Goal: Manage account settings

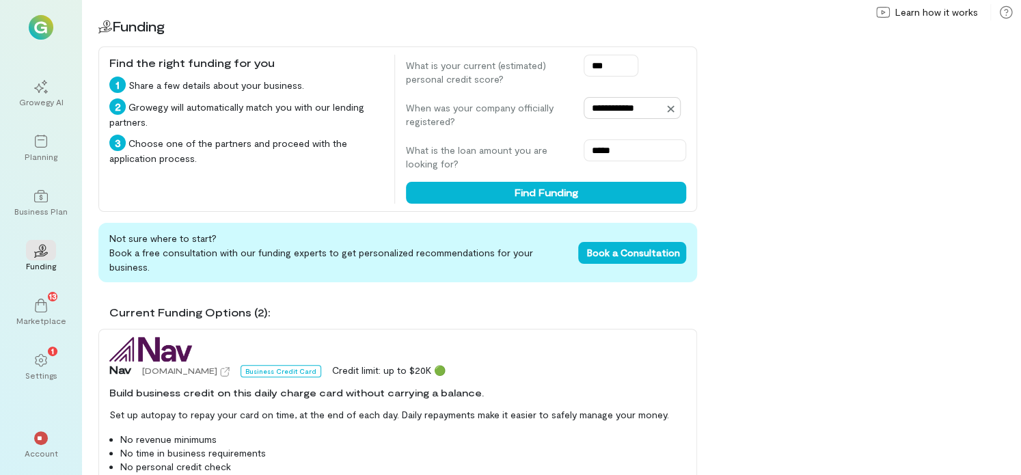
scroll to position [68, 0]
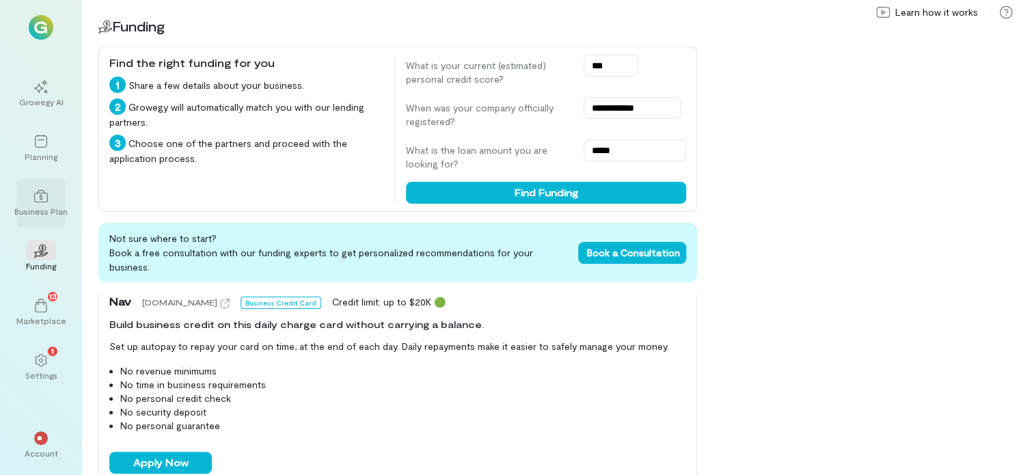
click at [46, 209] on div "Business Plan" at bounding box center [40, 211] width 53 height 11
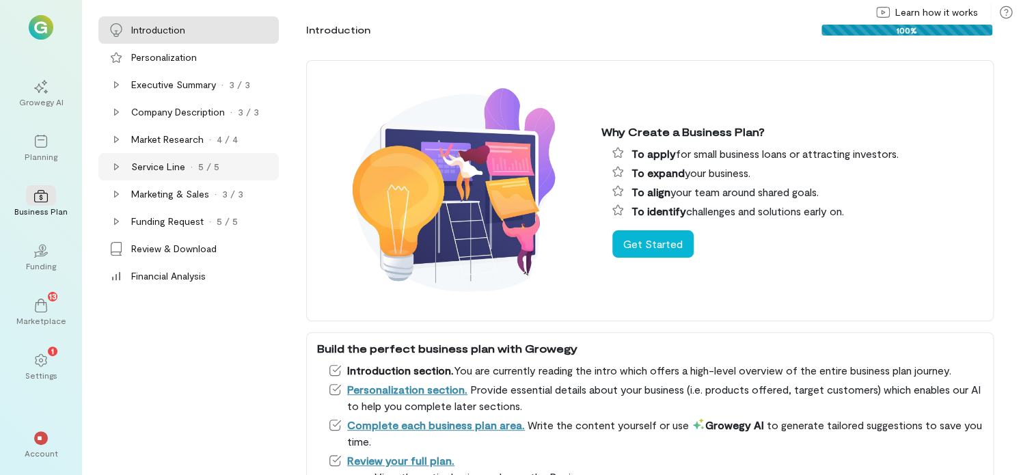
click at [183, 166] on div "Service Line" at bounding box center [158, 167] width 54 height 14
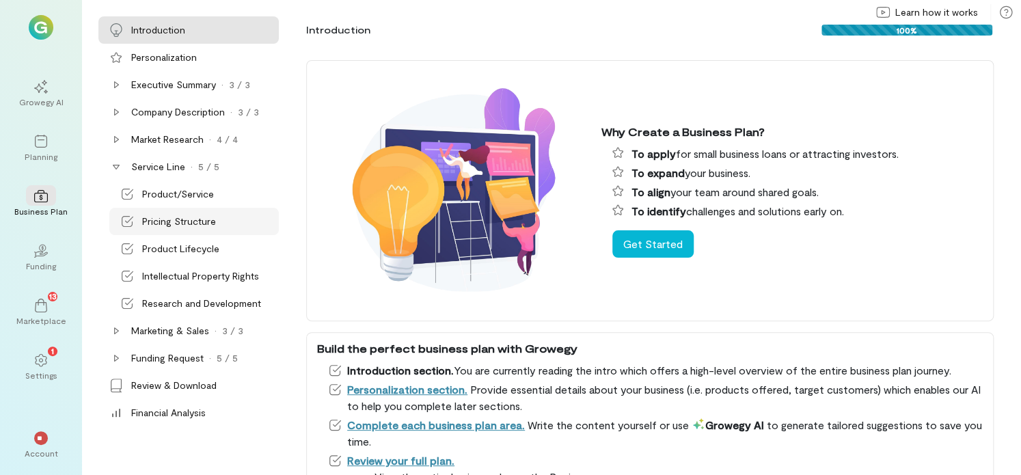
click at [178, 212] on div "Pricing Structure" at bounding box center [193, 221] width 169 height 27
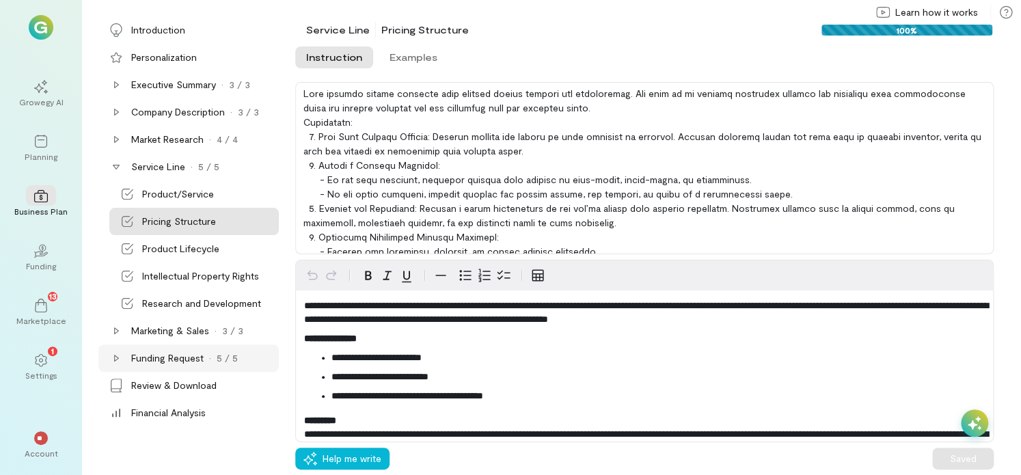
drag, startPoint x: 186, startPoint y: 359, endPoint x: 181, endPoint y: 354, distance: 7.3
click at [183, 355] on div "Funding Request" at bounding box center [167, 358] width 72 height 14
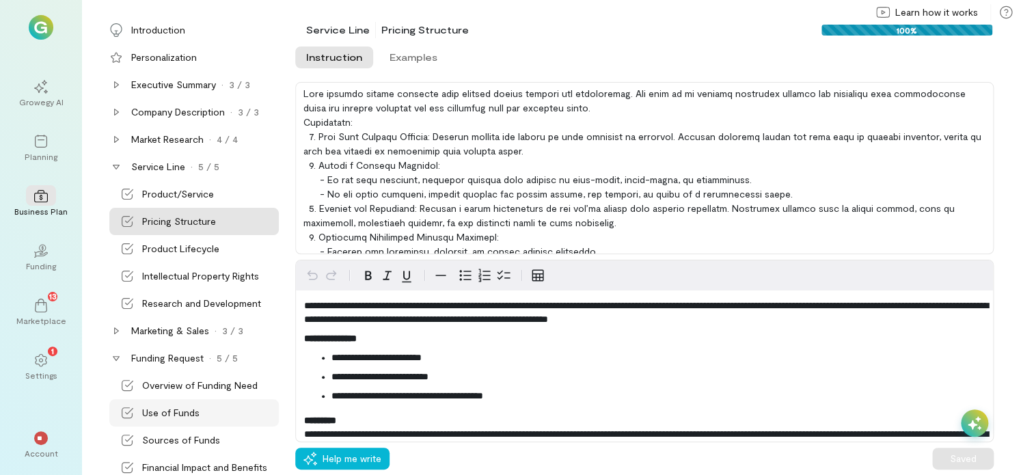
click at [189, 404] on div "Use of Funds" at bounding box center [193, 412] width 169 height 27
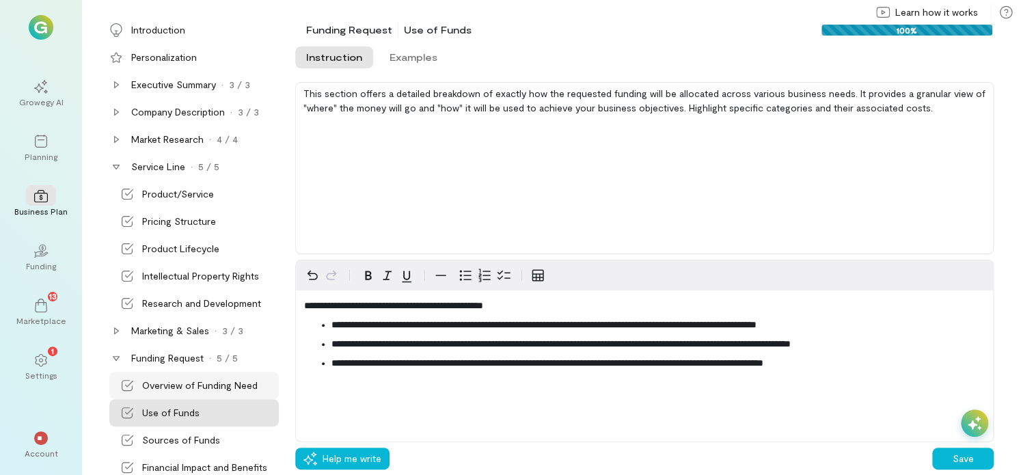
scroll to position [68, 0]
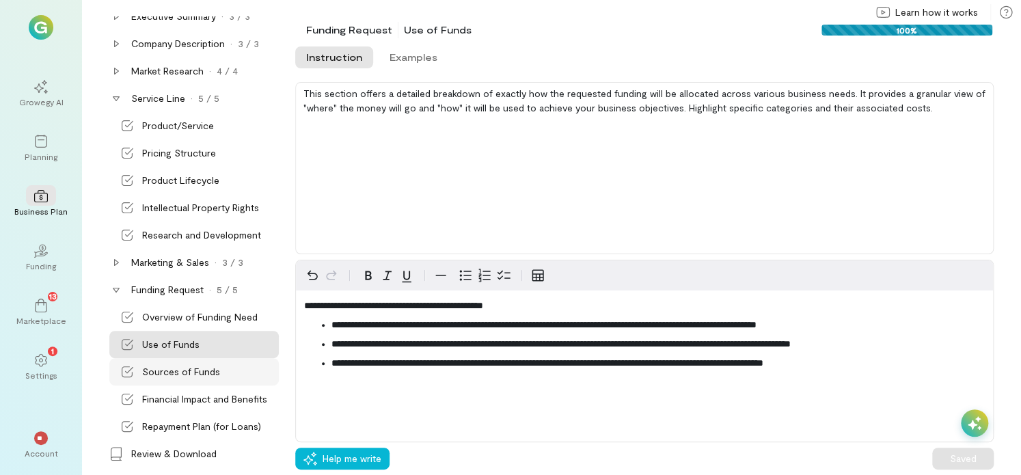
click at [195, 372] on div "Sources of Funds" at bounding box center [181, 372] width 78 height 14
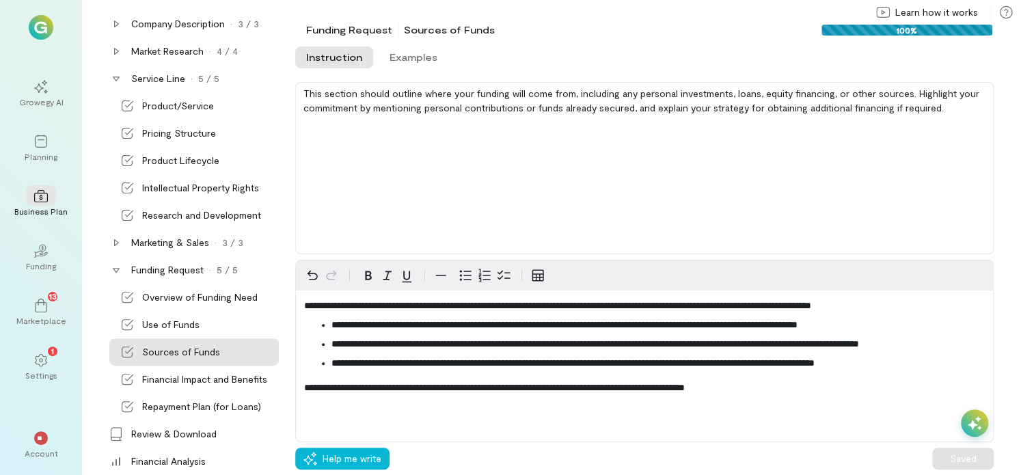
scroll to position [98, 0]
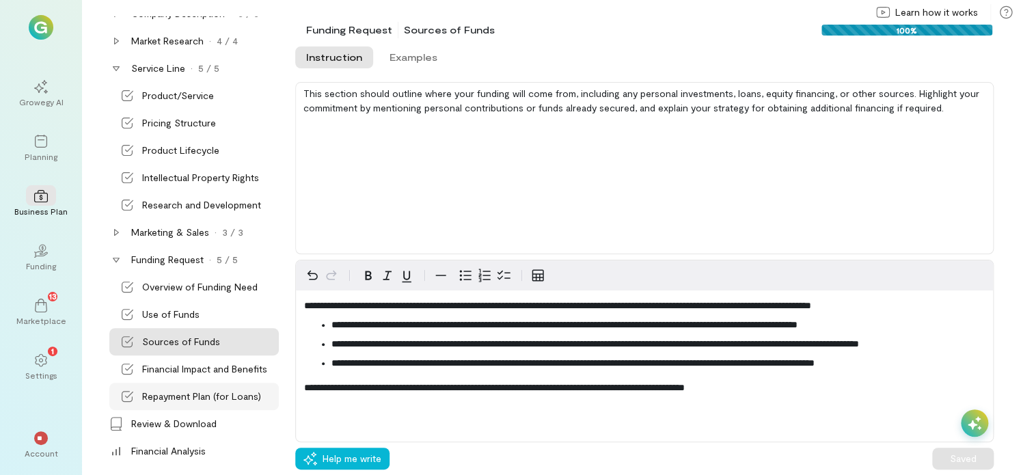
click at [194, 392] on div "Repayment Plan (for Loans)" at bounding box center [201, 396] width 119 height 14
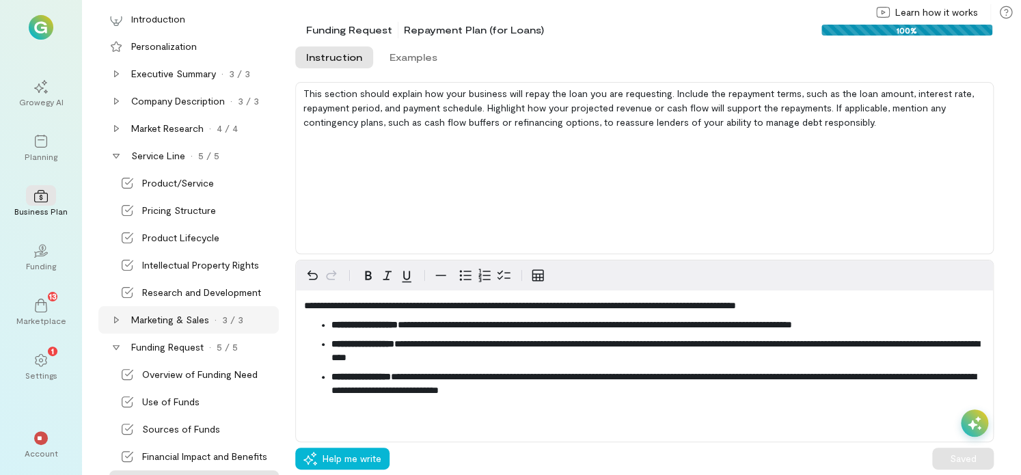
scroll to position [0, 0]
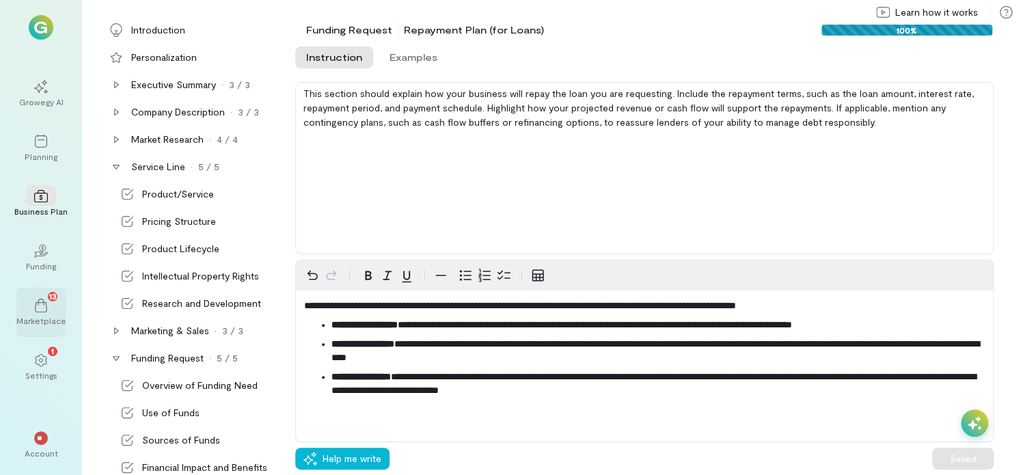
click at [46, 299] on icon at bounding box center [41, 306] width 14 height 14
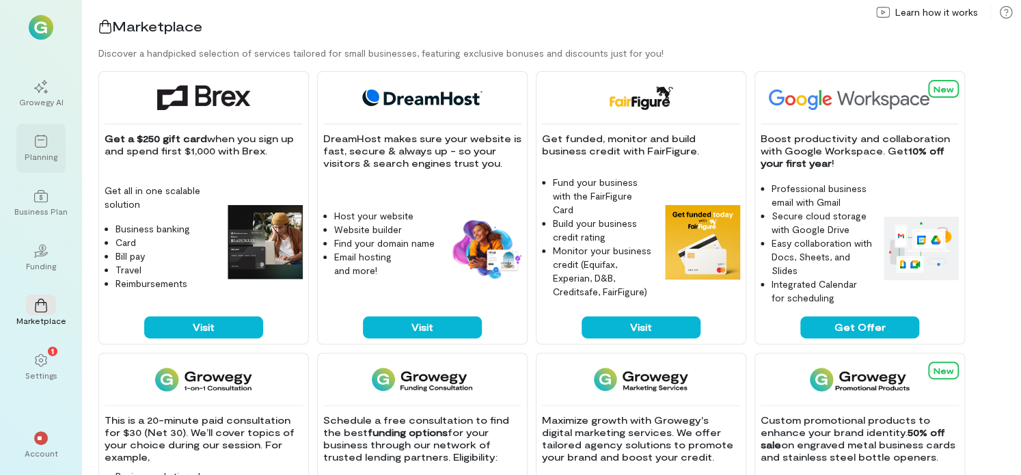
click at [40, 141] on icon at bounding box center [41, 142] width 14 height 14
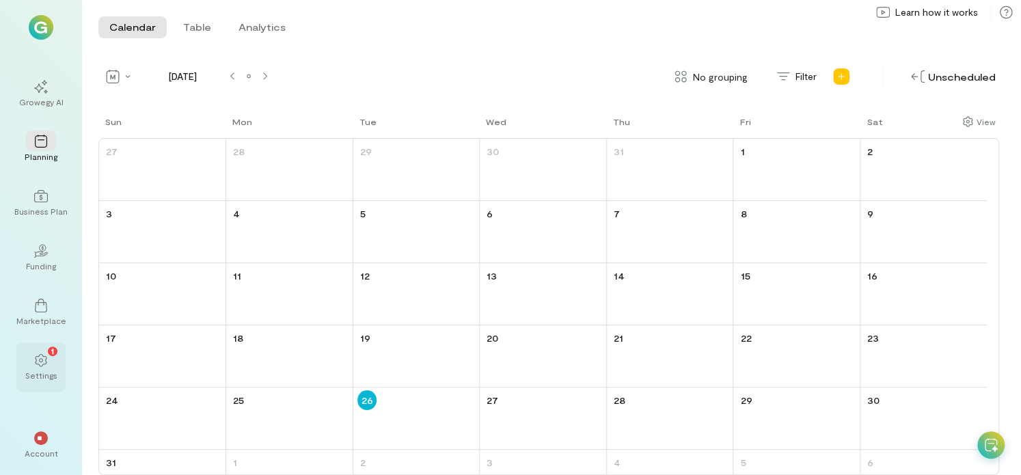
click at [40, 352] on div "1" at bounding box center [41, 359] width 30 height 20
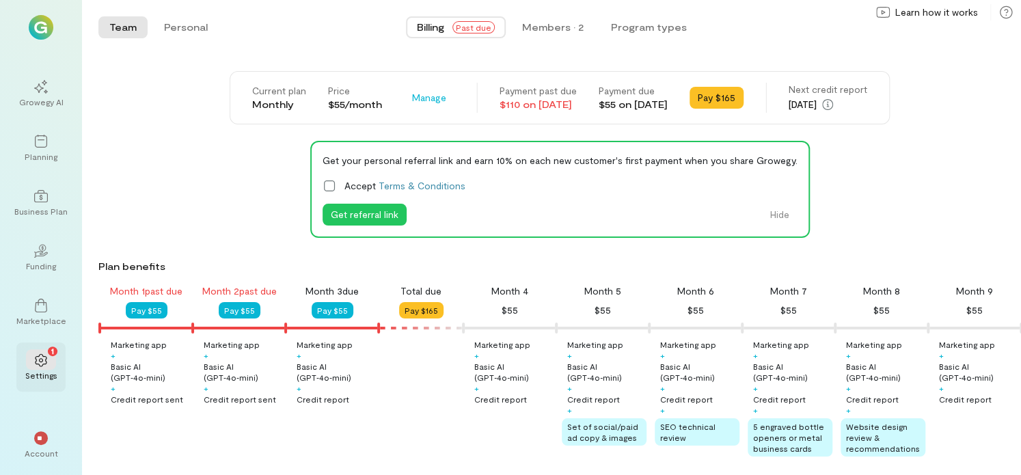
scroll to position [0, 139]
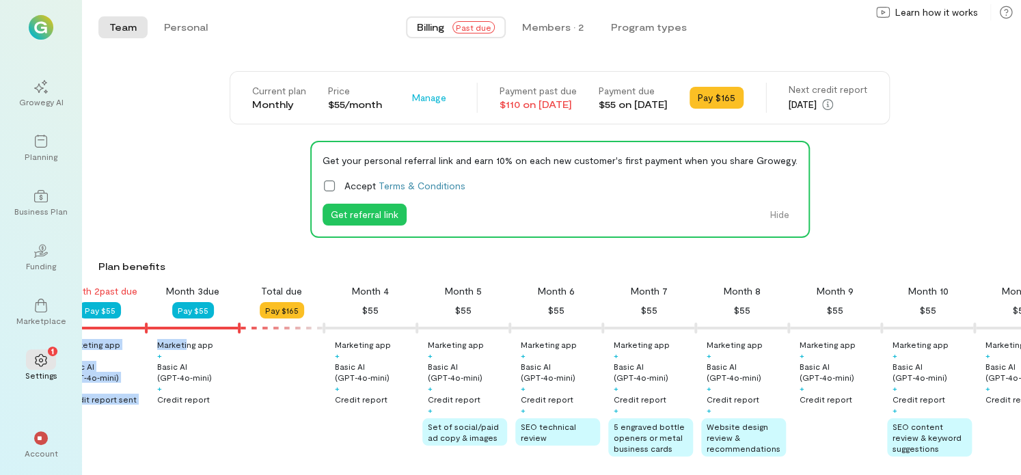
drag, startPoint x: 167, startPoint y: 329, endPoint x: 182, endPoint y: 329, distance: 15.0
click at [186, 335] on div "Month 1 past due Pay $55 Month 2 past due Pay $55 Month 3 due Pay $55 Total due…" at bounding box center [551, 373] width 939 height 178
click at [216, 236] on div "Get your personal referral link and earn 10% on each new customer's first payme…" at bounding box center [559, 189] width 922 height 97
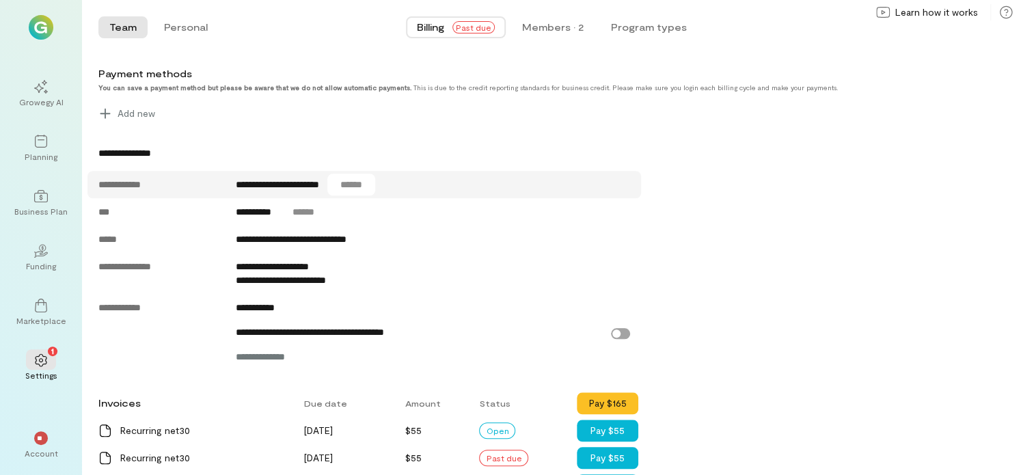
scroll to position [547, 0]
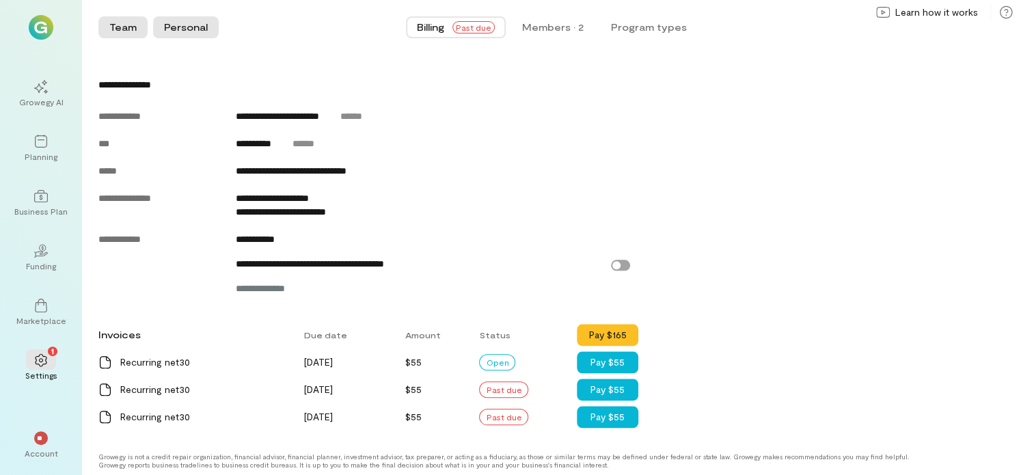
click at [189, 20] on button "Personal" at bounding box center [186, 27] width 66 height 22
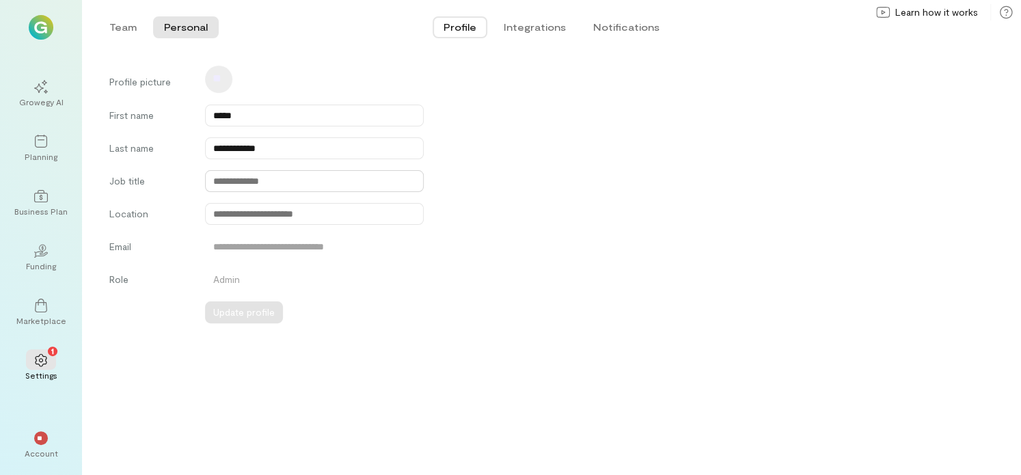
click at [281, 180] on input "text" at bounding box center [314, 181] width 219 height 22
type input "**********"
click at [272, 210] on input "text" at bounding box center [314, 214] width 219 height 22
type input "**********"
click at [284, 240] on div "**********" at bounding box center [314, 249] width 219 height 18
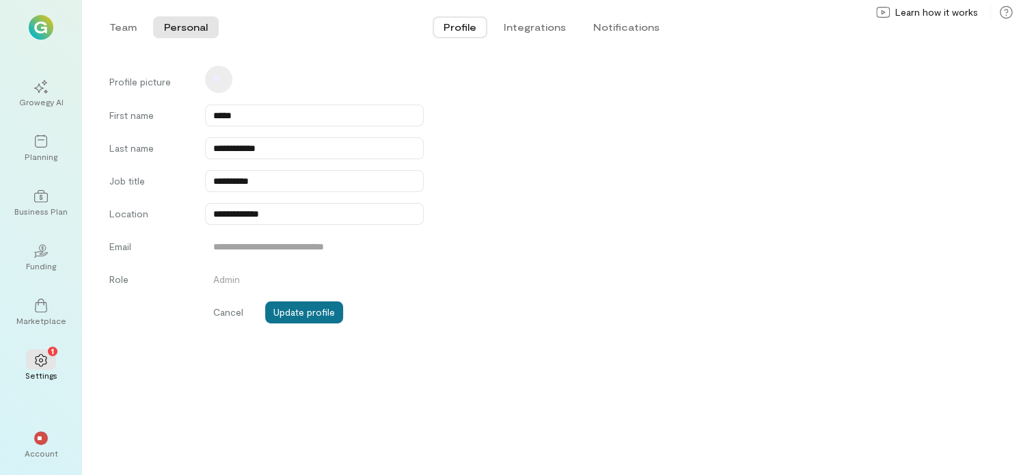
click at [301, 311] on button "Update profile" at bounding box center [304, 312] width 78 height 22
click at [533, 29] on button "Integrations" at bounding box center [535, 27] width 84 height 22
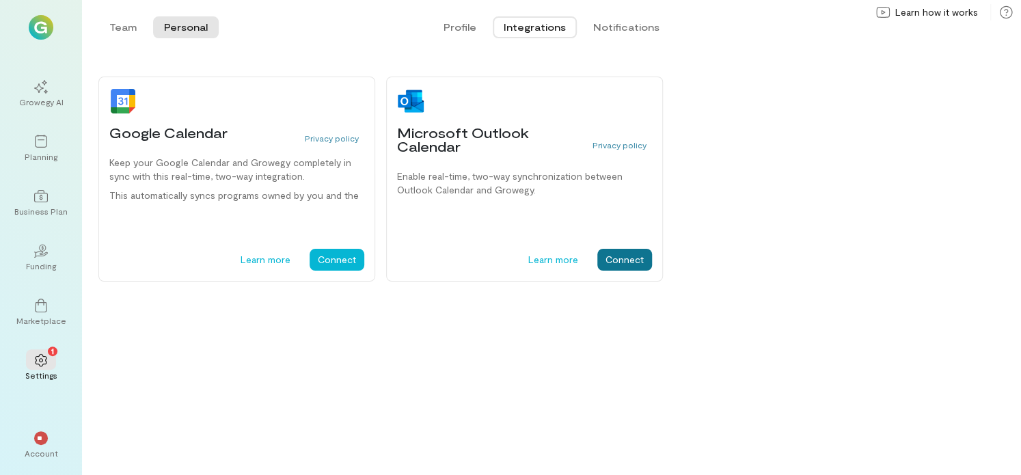
click at [623, 261] on button "Connect" at bounding box center [624, 260] width 55 height 22
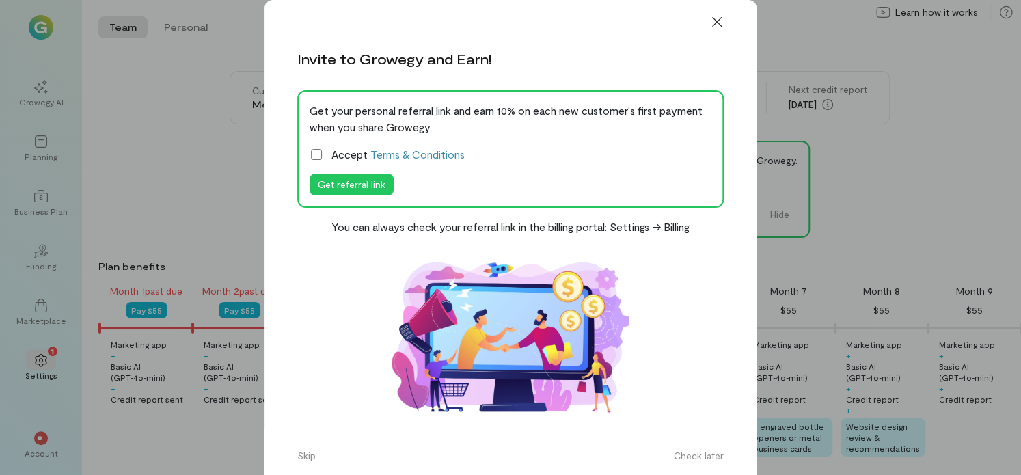
scroll to position [0, 139]
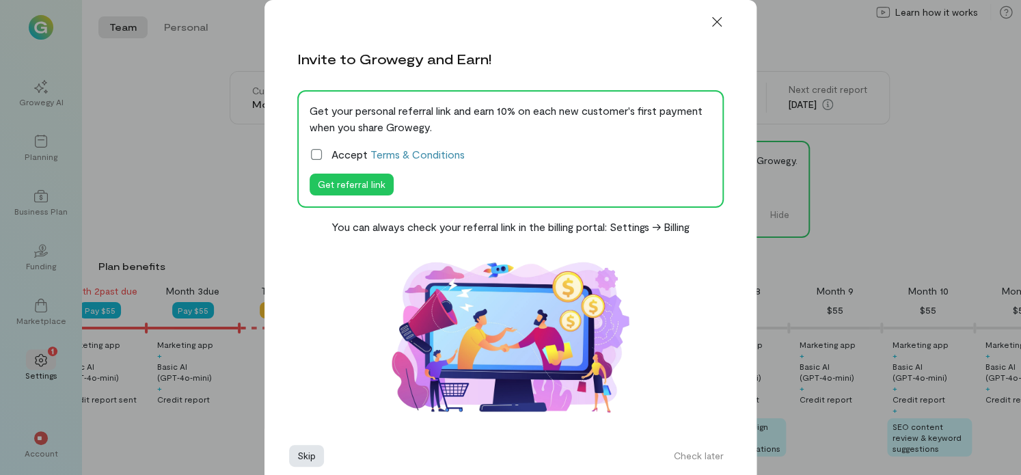
click at [301, 453] on button "Skip" at bounding box center [306, 456] width 35 height 22
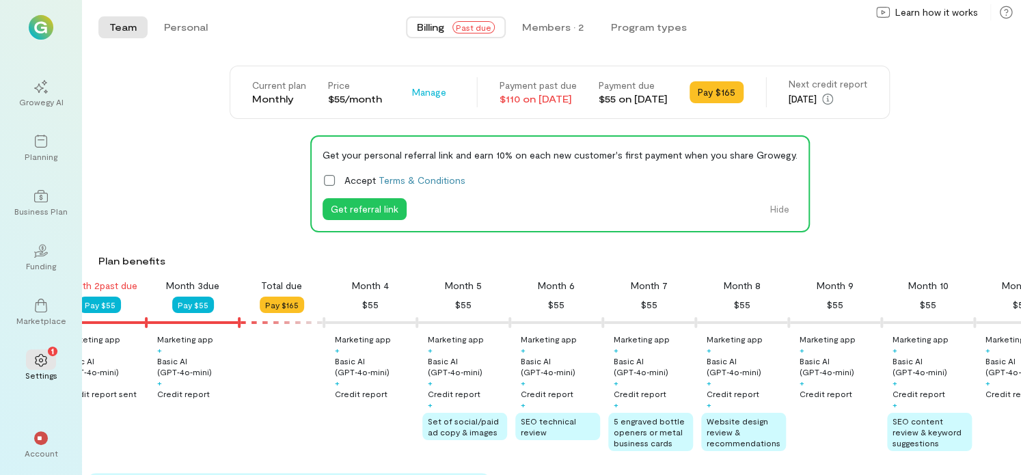
scroll to position [0, 0]
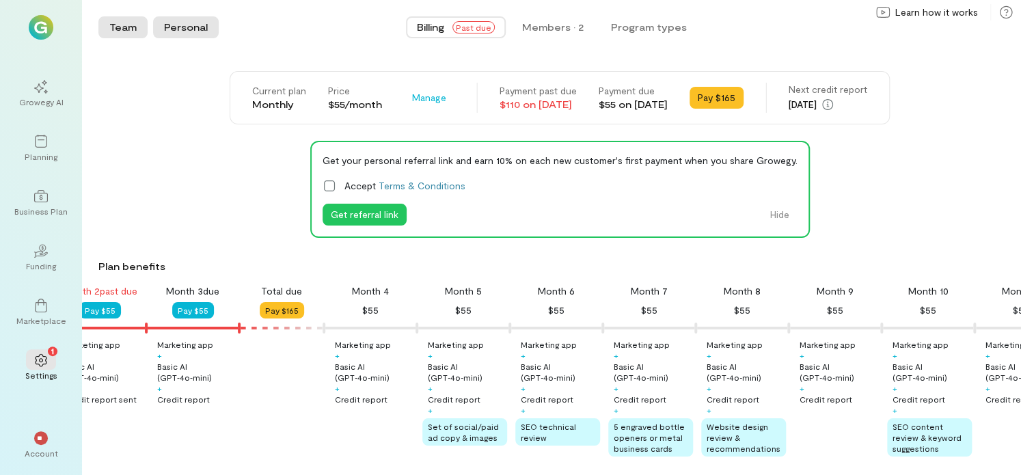
click at [191, 22] on button "Personal" at bounding box center [186, 27] width 66 height 22
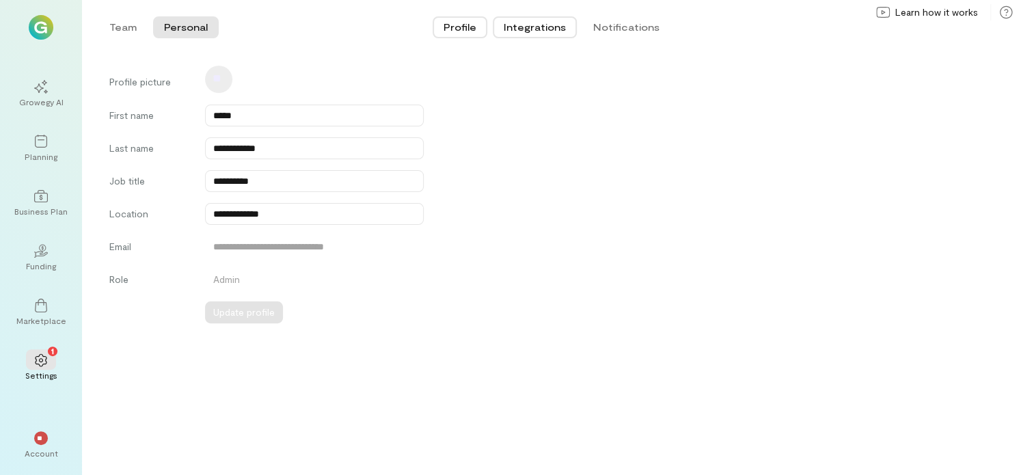
click at [536, 32] on button "Integrations" at bounding box center [535, 27] width 84 height 22
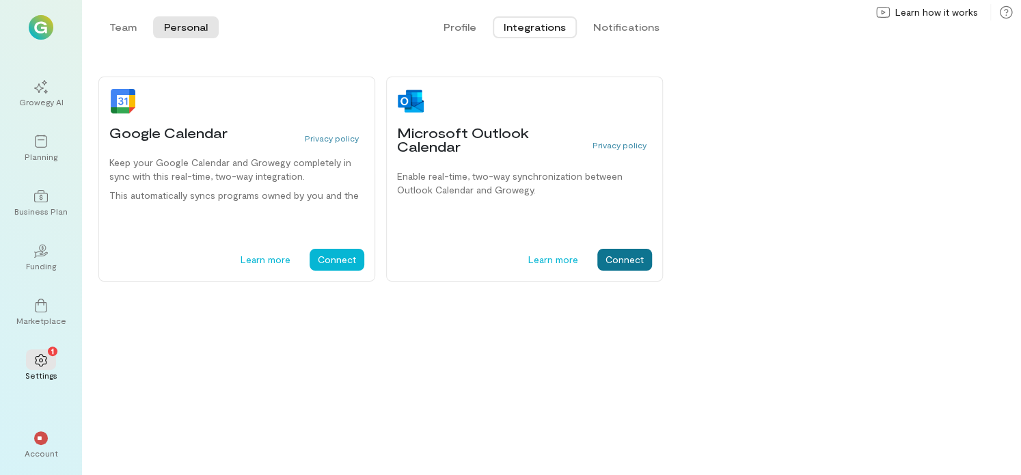
click at [642, 258] on button "Connect" at bounding box center [624, 260] width 55 height 22
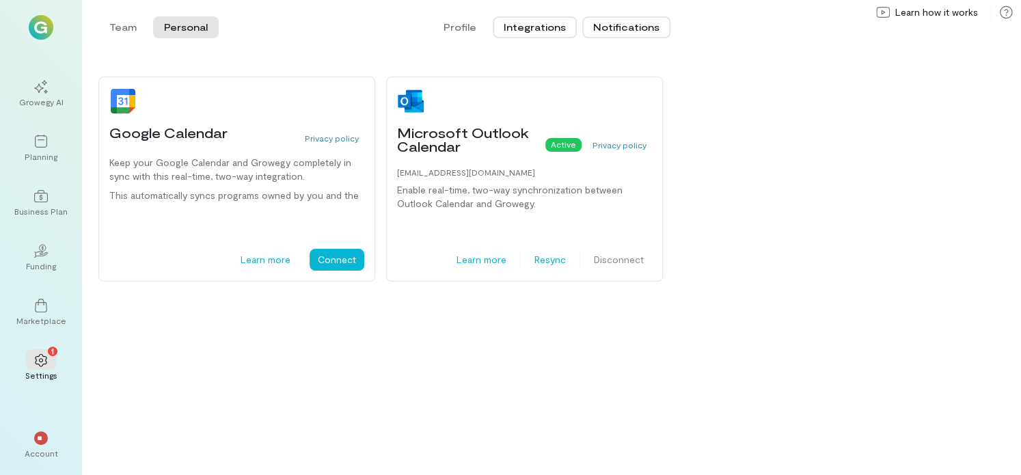
click at [623, 28] on button "Notifications" at bounding box center [626, 27] width 88 height 22
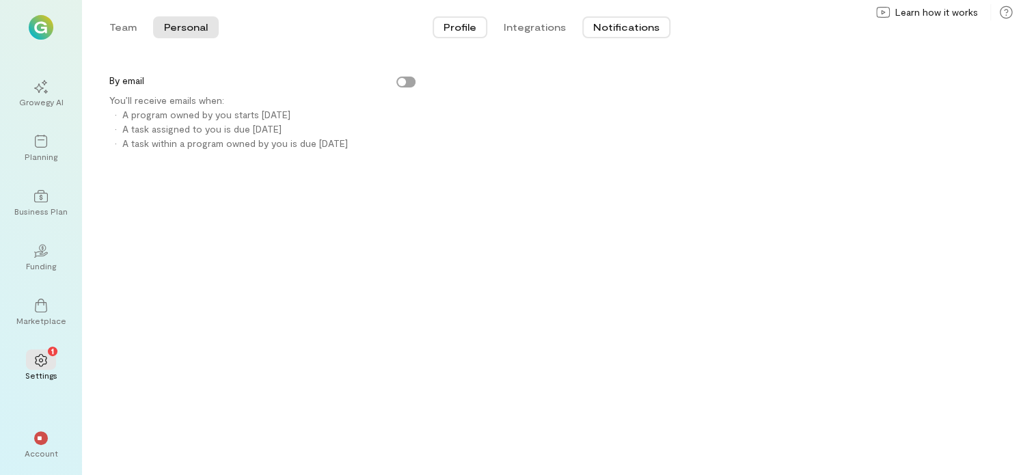
click at [454, 25] on button "Profile" at bounding box center [459, 27] width 55 height 22
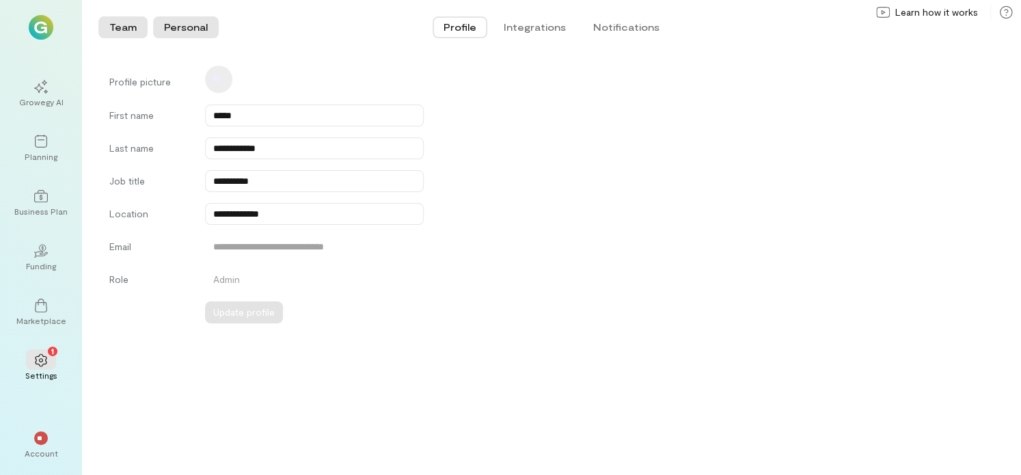
click at [127, 24] on button "Team" at bounding box center [122, 27] width 49 height 22
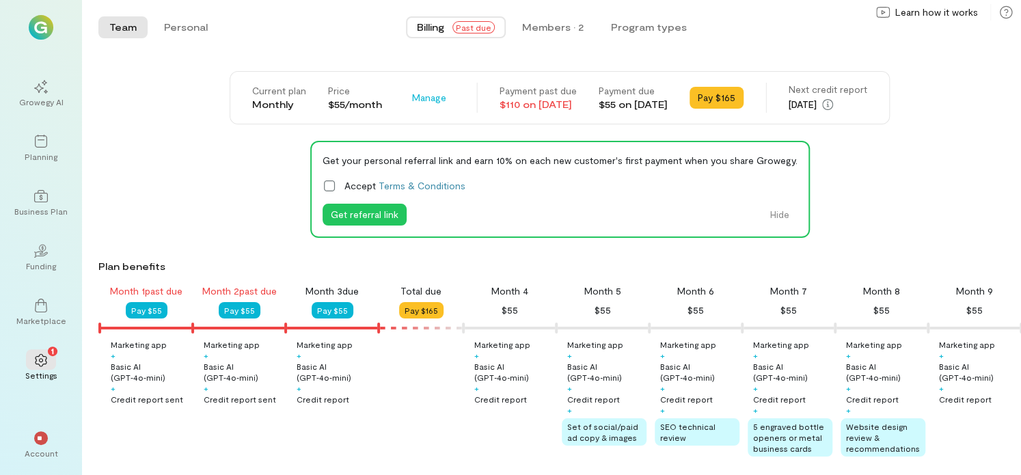
scroll to position [0, 139]
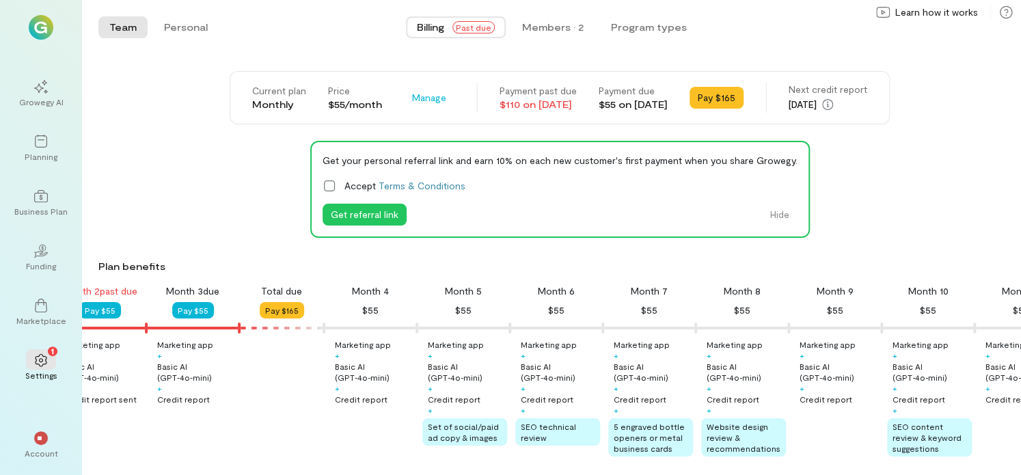
click at [325, 184] on icon at bounding box center [329, 186] width 14 height 14
click at [547, 27] on div "Members · 2" at bounding box center [552, 27] width 61 height 14
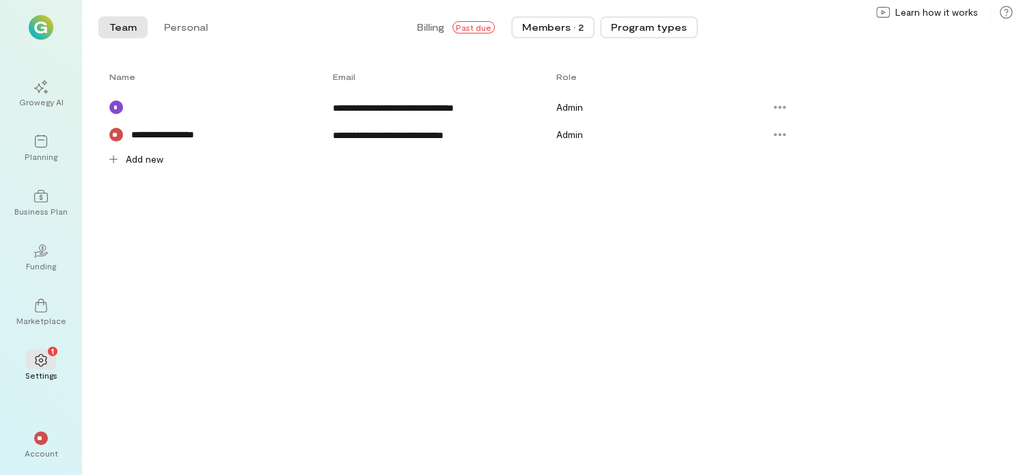
click at [645, 31] on button "Program types" at bounding box center [649, 27] width 98 height 22
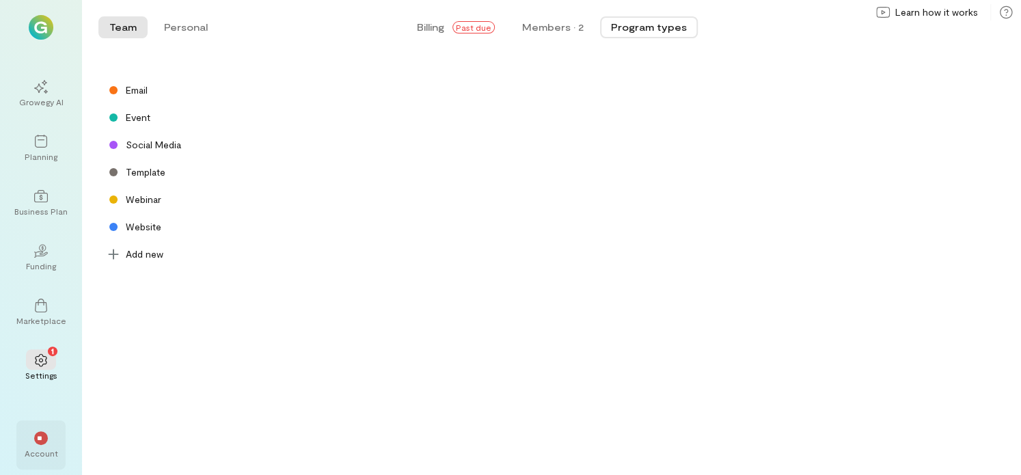
click at [30, 448] on div "Account" at bounding box center [41, 453] width 33 height 11
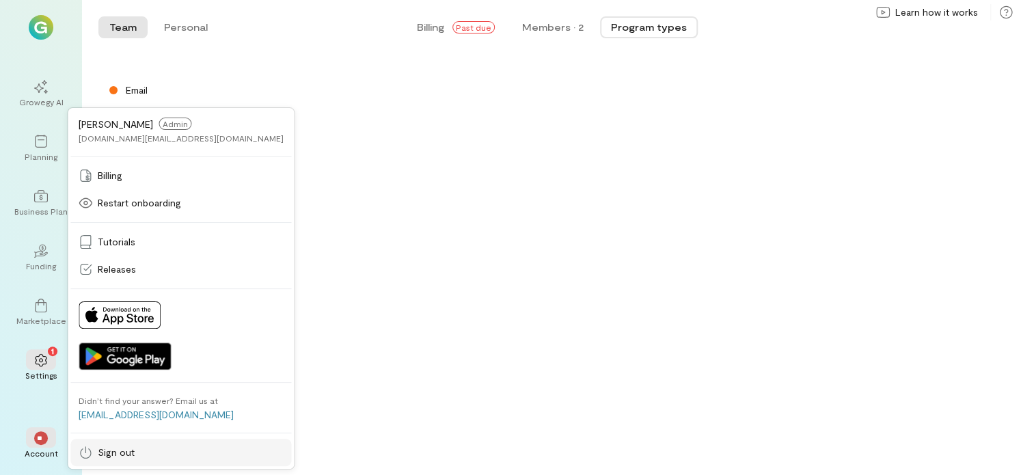
click at [118, 448] on span "Sign out" at bounding box center [116, 452] width 37 height 14
